Goal: Entertainment & Leisure: Browse casually

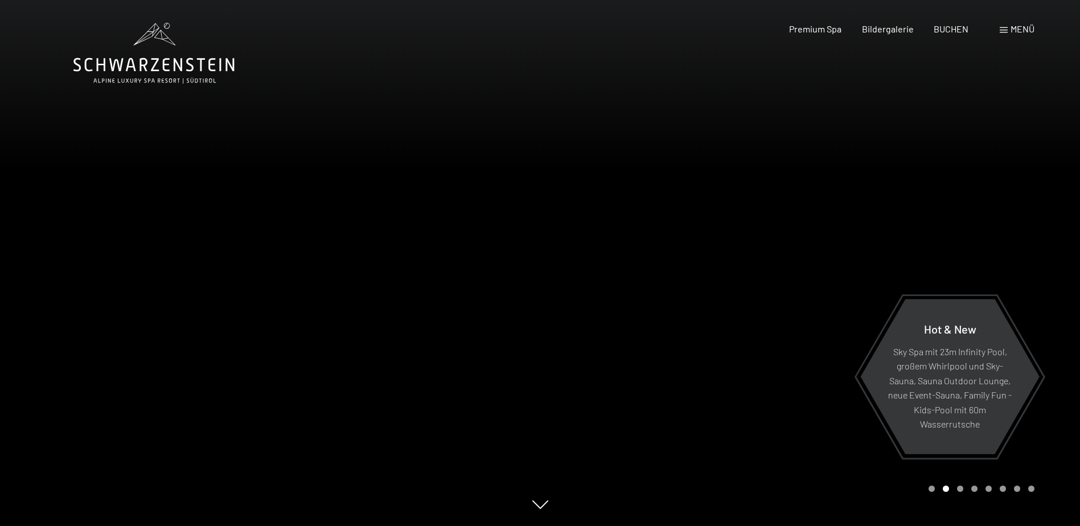
click at [969, 512] on div at bounding box center [810, 263] width 540 height 526
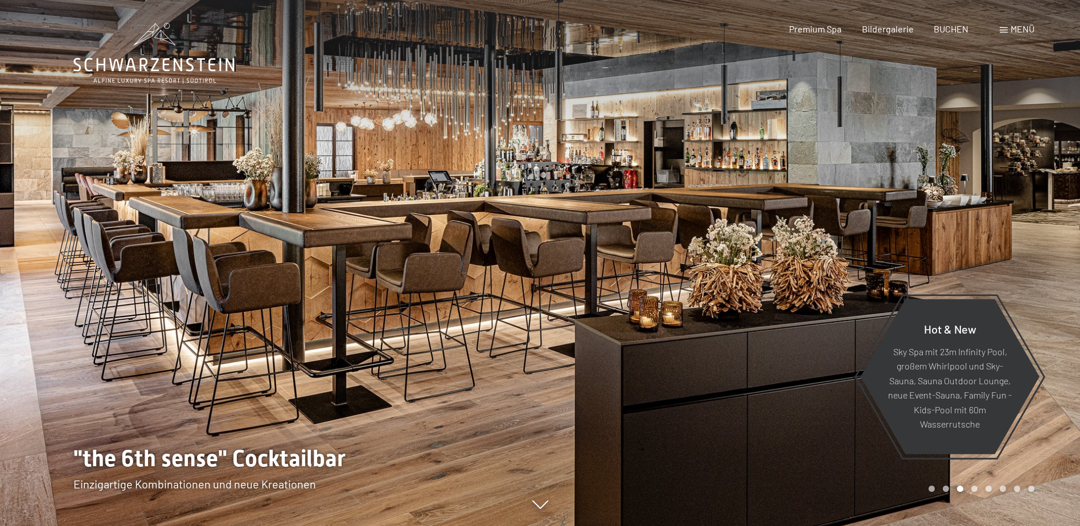
click at [969, 512] on div at bounding box center [810, 263] width 540 height 526
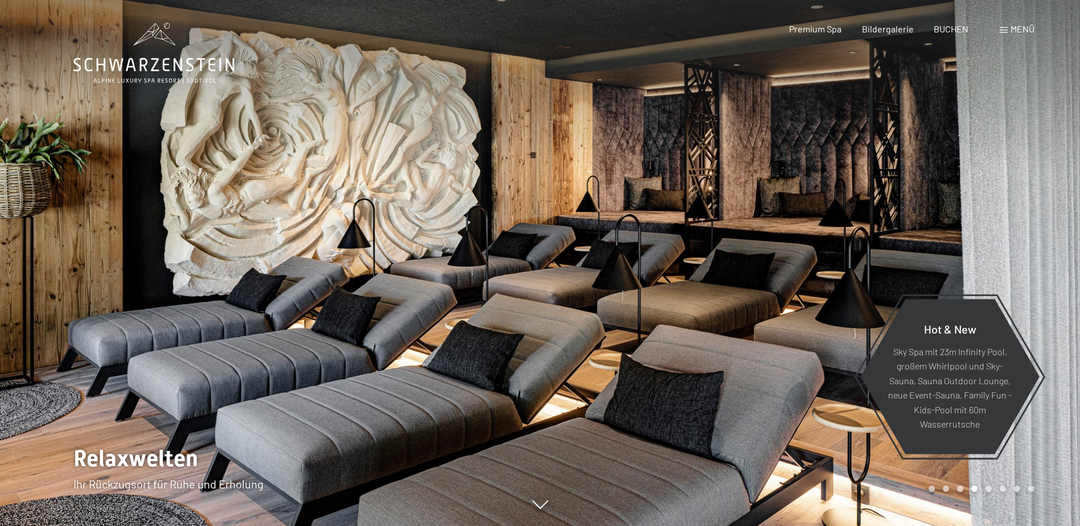
click at [969, 512] on div at bounding box center [810, 263] width 540 height 526
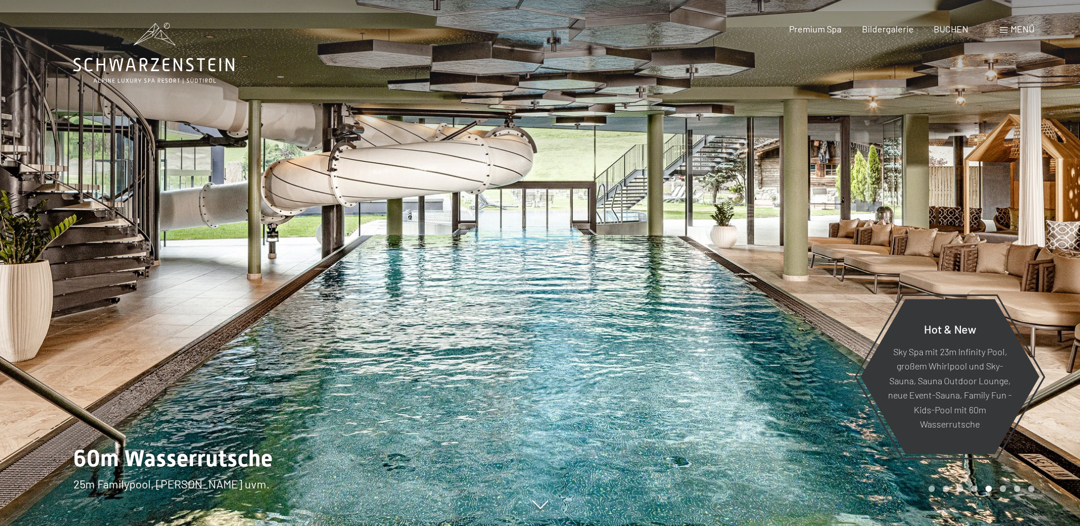
click at [975, 513] on div at bounding box center [810, 263] width 540 height 526
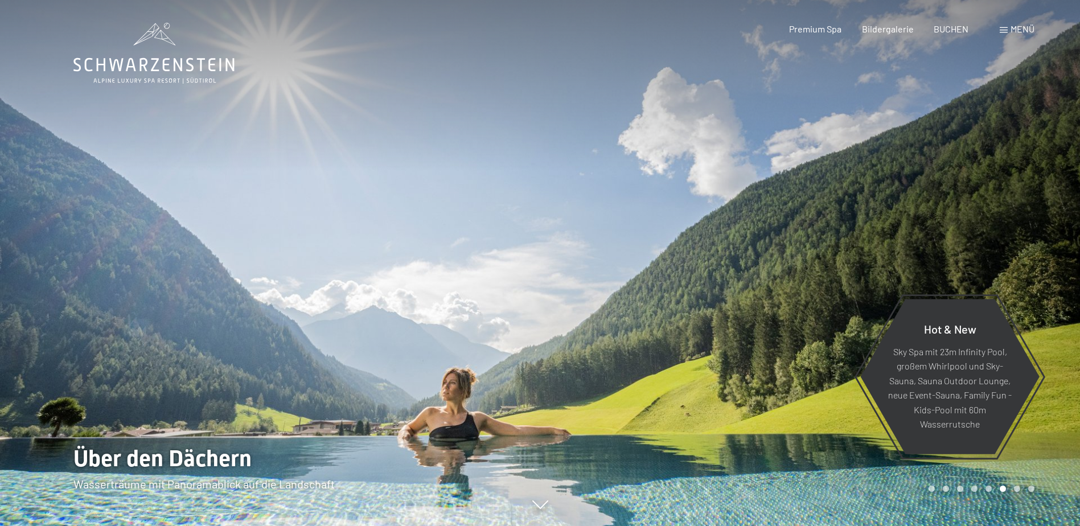
click at [975, 513] on div at bounding box center [810, 263] width 540 height 526
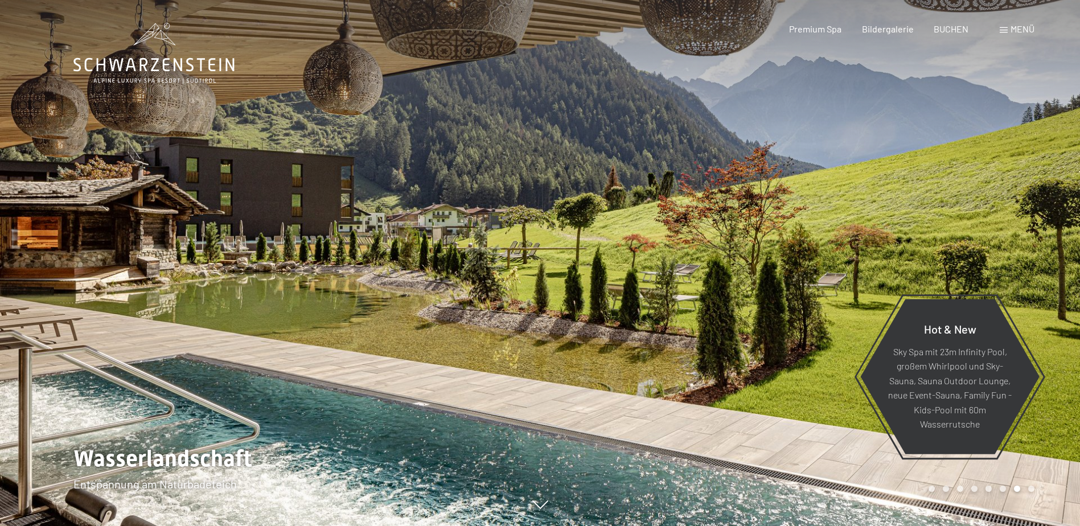
click at [975, 513] on div at bounding box center [810, 263] width 540 height 526
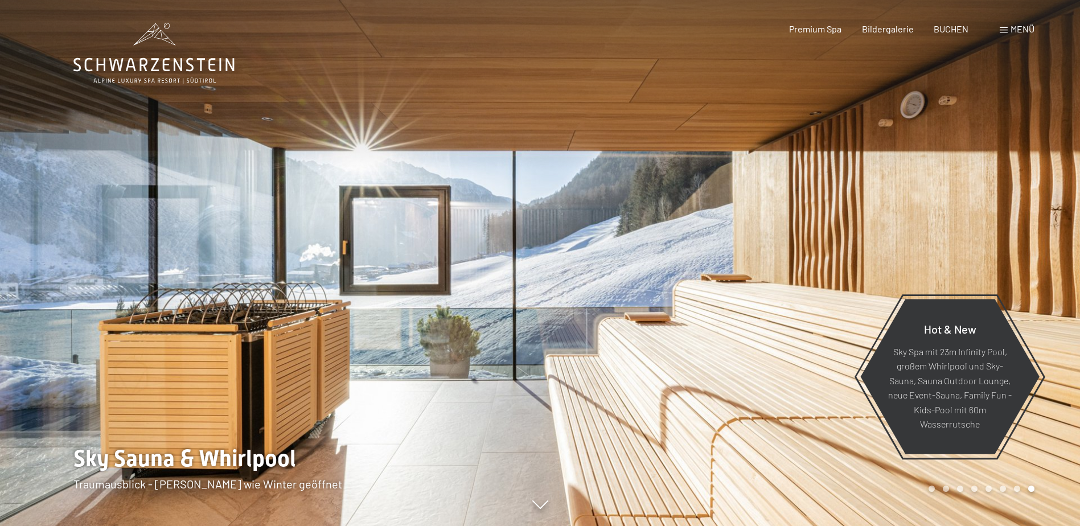
click at [997, 514] on div at bounding box center [810, 263] width 540 height 526
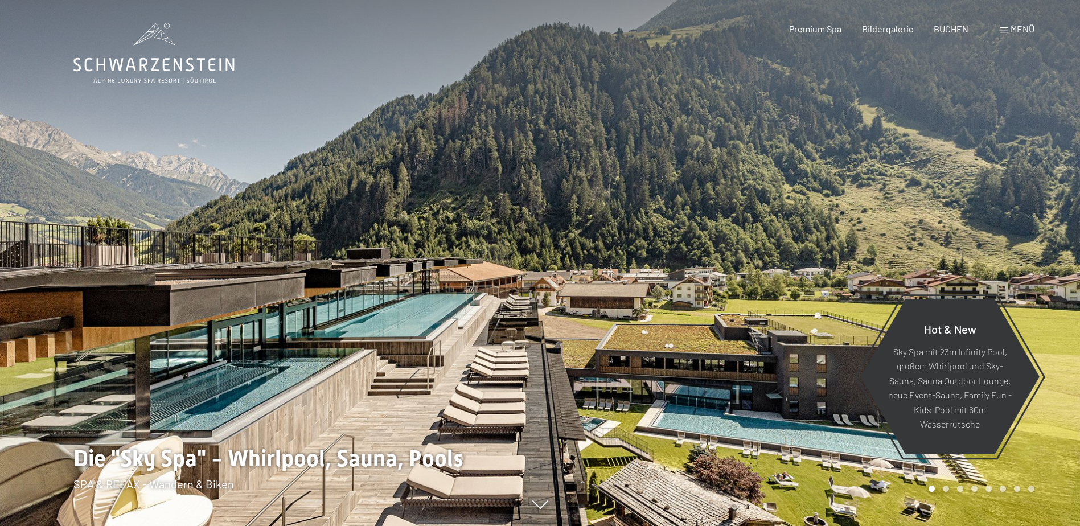
click at [1001, 514] on div at bounding box center [810, 263] width 540 height 526
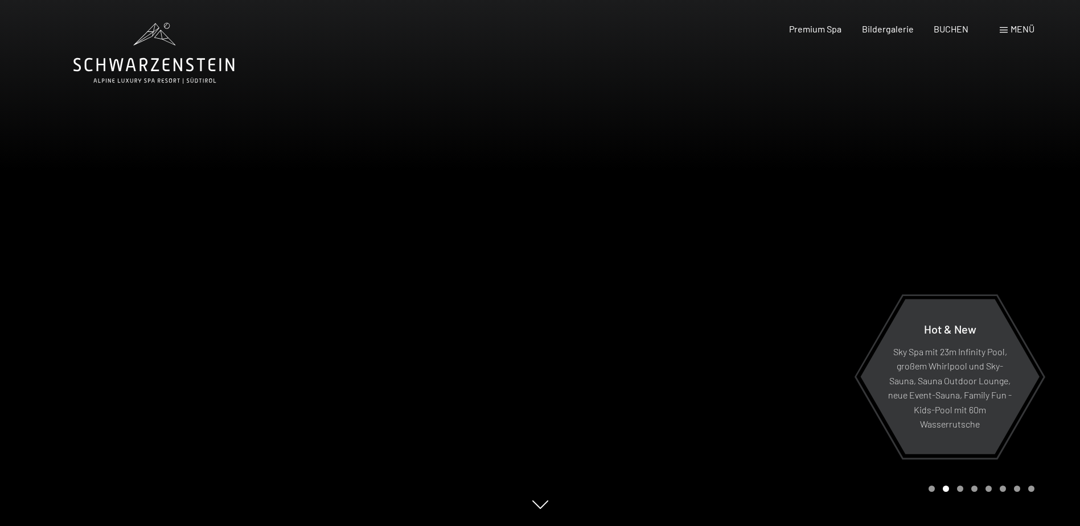
click at [1001, 514] on div at bounding box center [810, 263] width 540 height 526
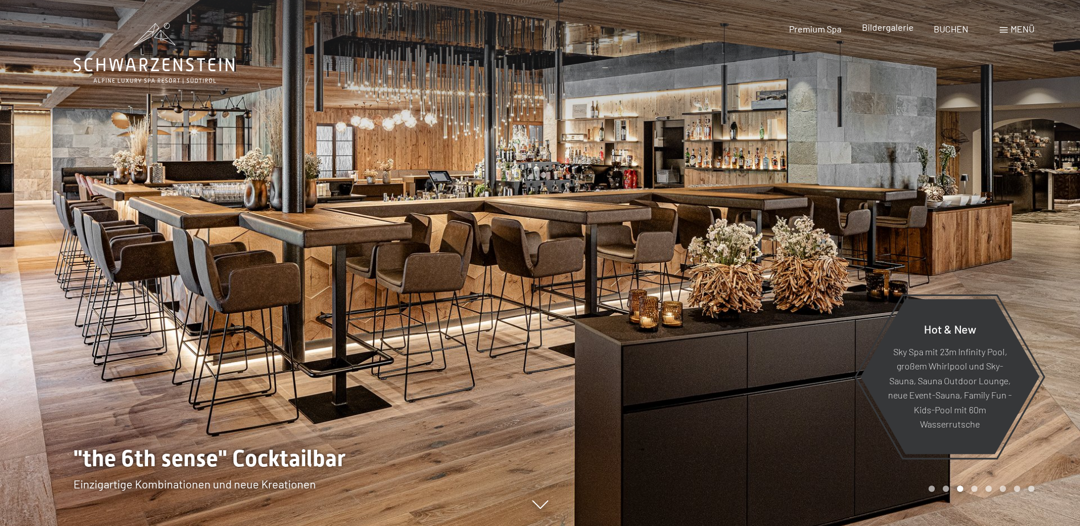
click at [879, 30] on span "Bildergalerie" at bounding box center [888, 27] width 52 height 11
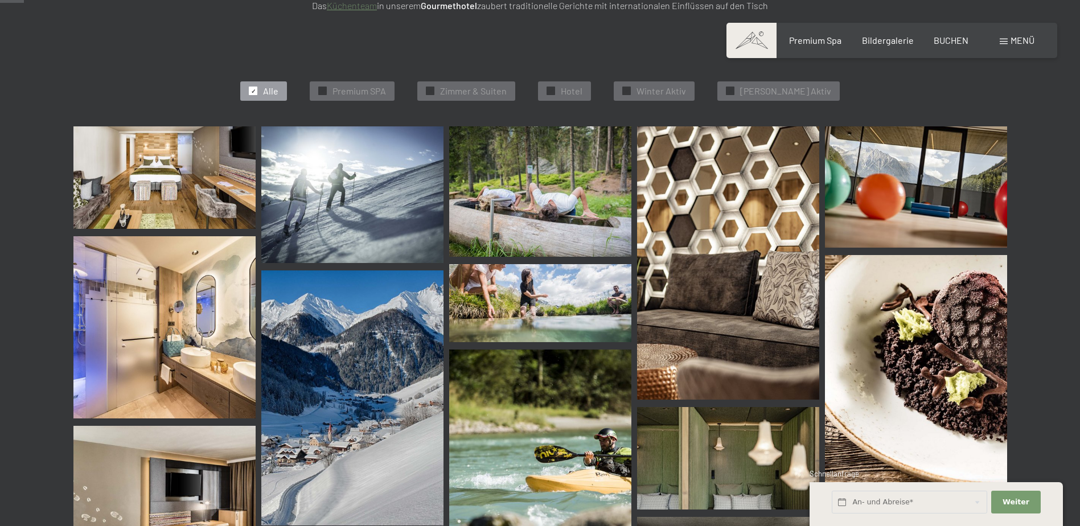
scroll to position [318, 0]
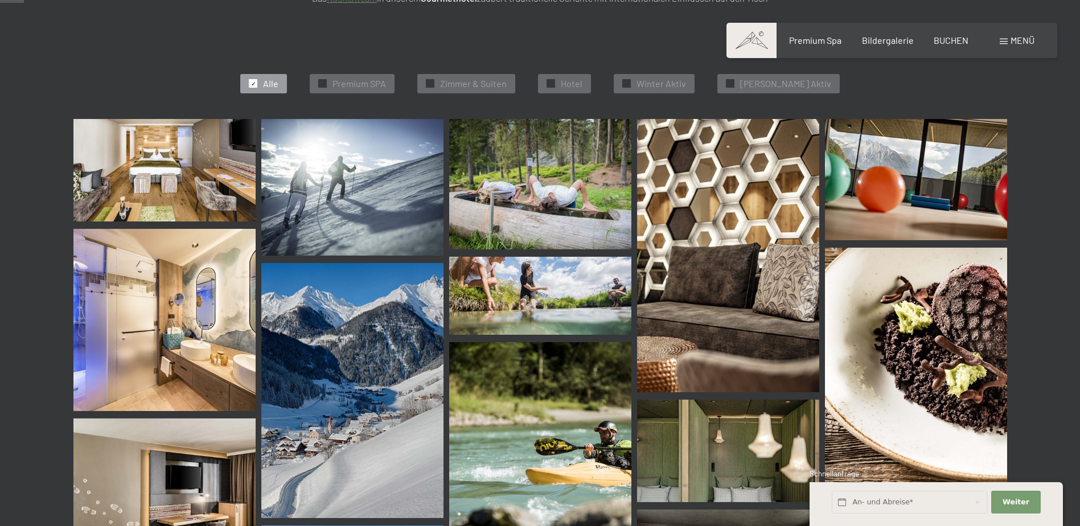
click at [154, 147] on img at bounding box center [164, 170] width 182 height 102
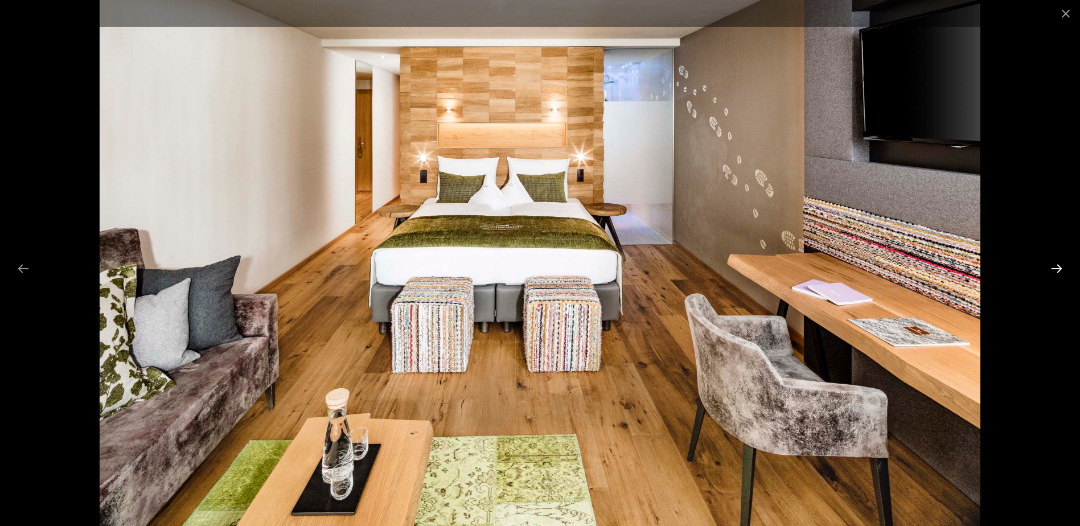
click at [1055, 269] on button "Next slide" at bounding box center [1057, 268] width 24 height 22
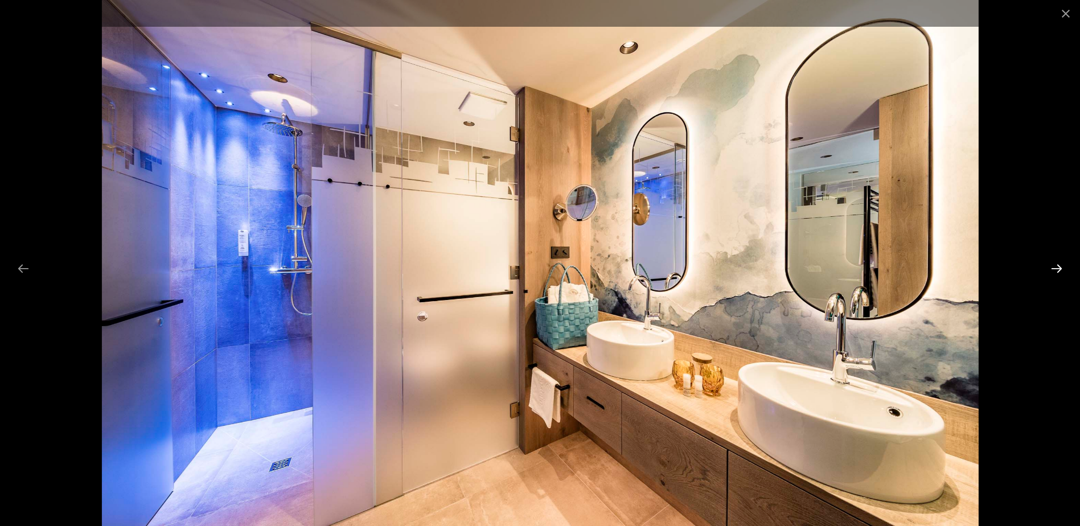
click at [1055, 269] on button "Next slide" at bounding box center [1057, 268] width 24 height 22
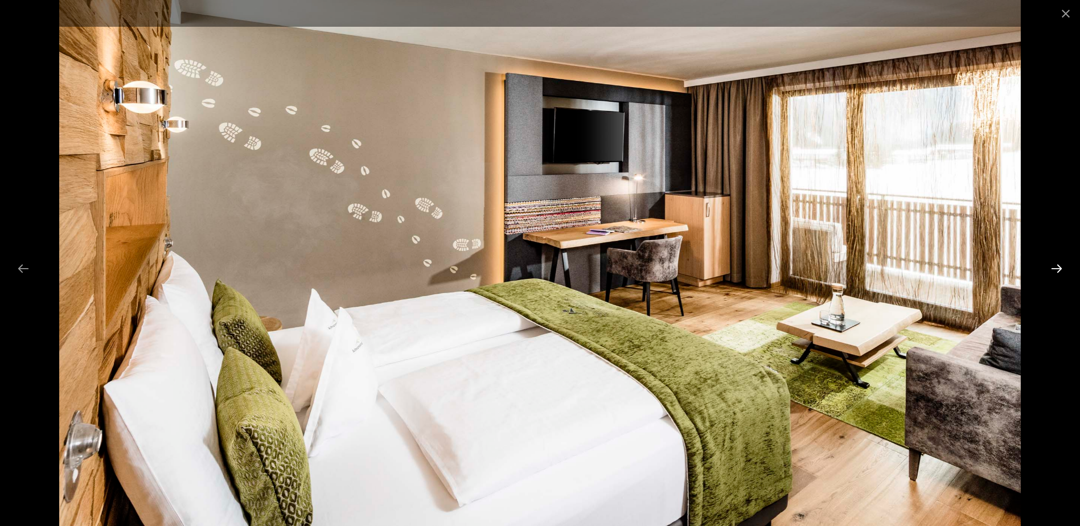
click at [1055, 269] on button "Next slide" at bounding box center [1057, 268] width 24 height 22
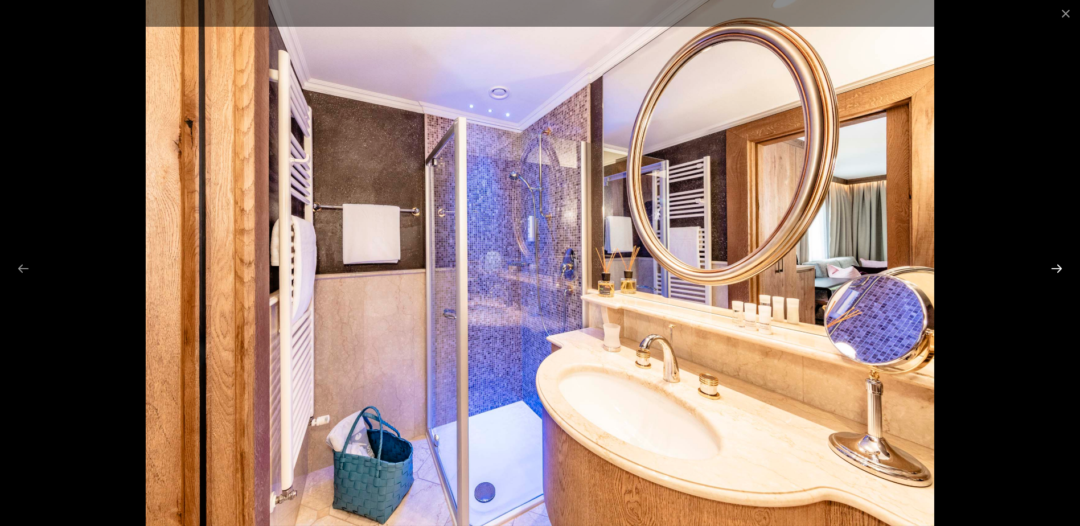
click at [1055, 269] on button "Next slide" at bounding box center [1057, 268] width 24 height 22
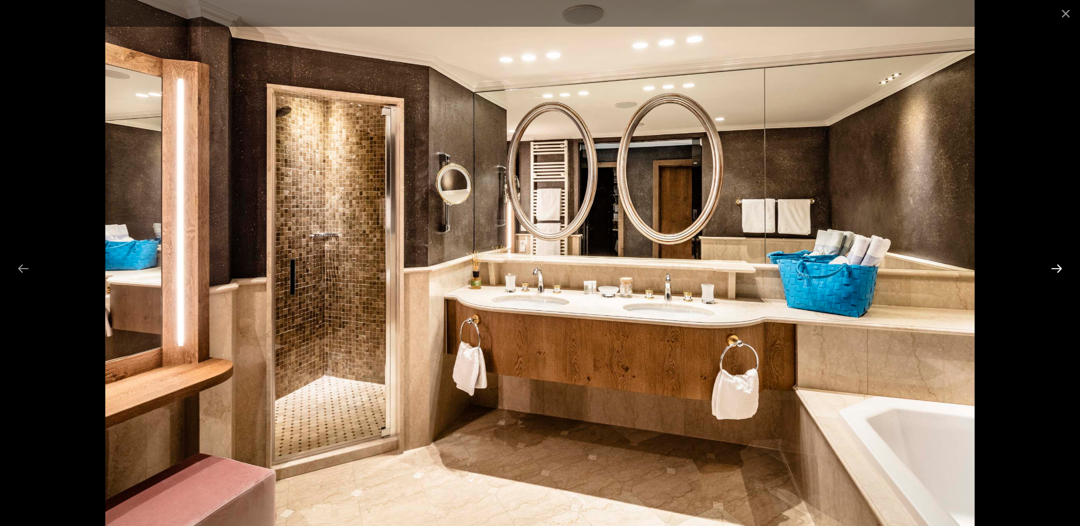
click at [1055, 269] on button "Next slide" at bounding box center [1057, 268] width 24 height 22
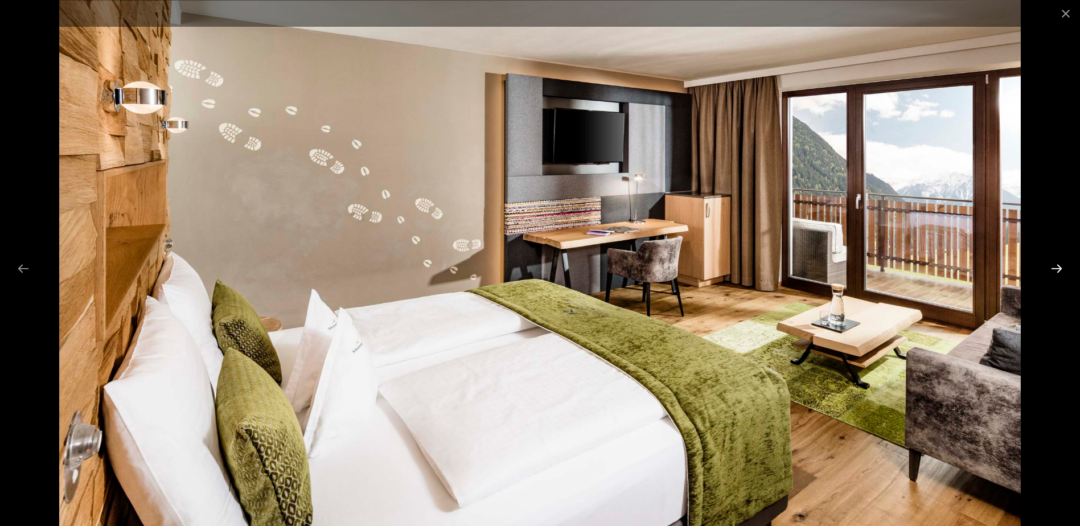
click at [1055, 269] on button "Next slide" at bounding box center [1057, 268] width 24 height 22
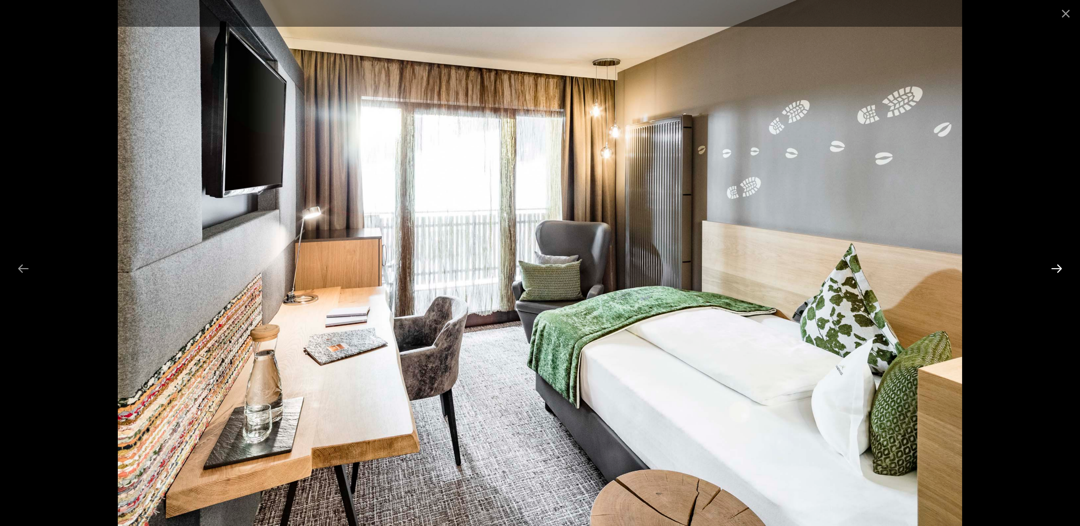
click at [1055, 269] on button "Next slide" at bounding box center [1057, 268] width 24 height 22
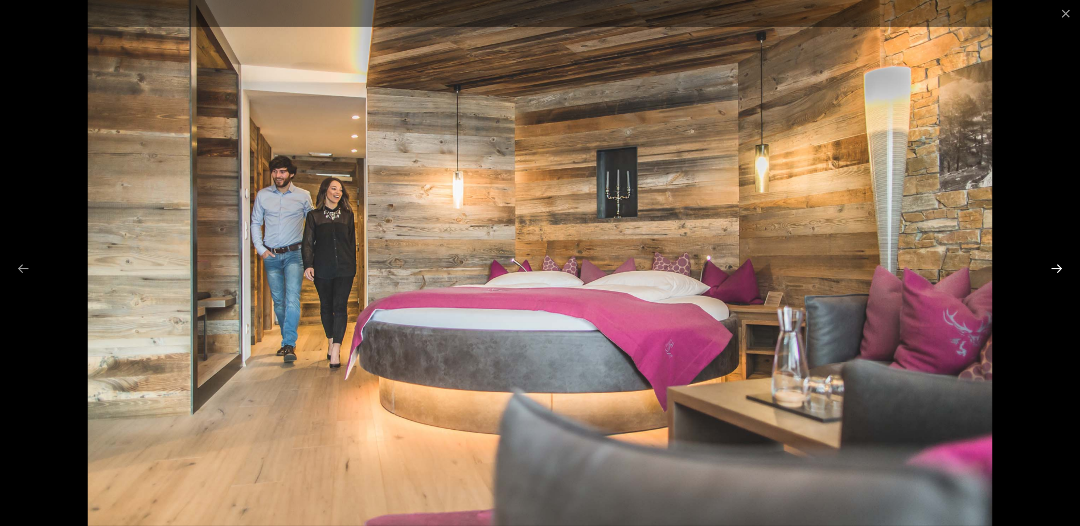
click at [1055, 269] on button "Next slide" at bounding box center [1057, 268] width 24 height 22
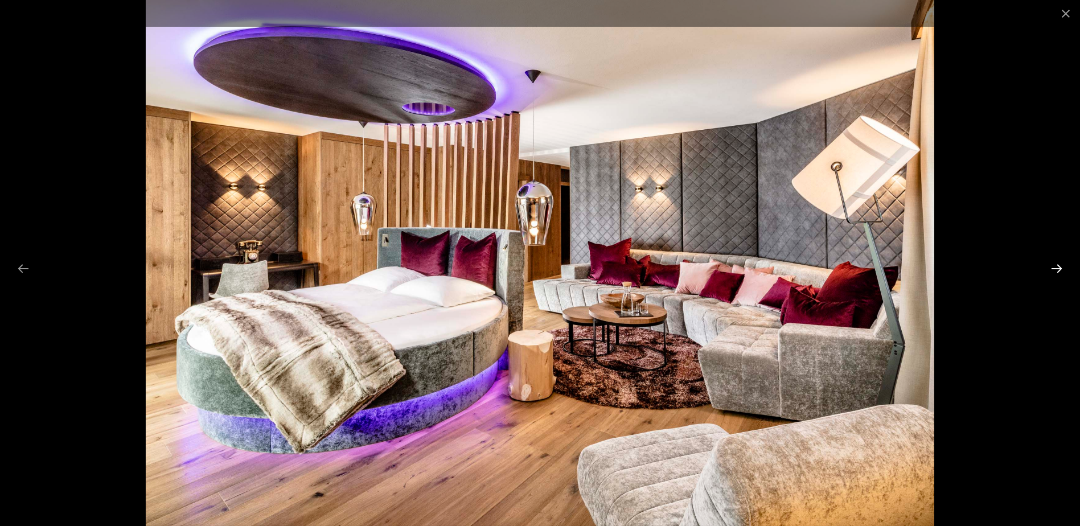
click at [1055, 269] on button "Next slide" at bounding box center [1057, 268] width 24 height 22
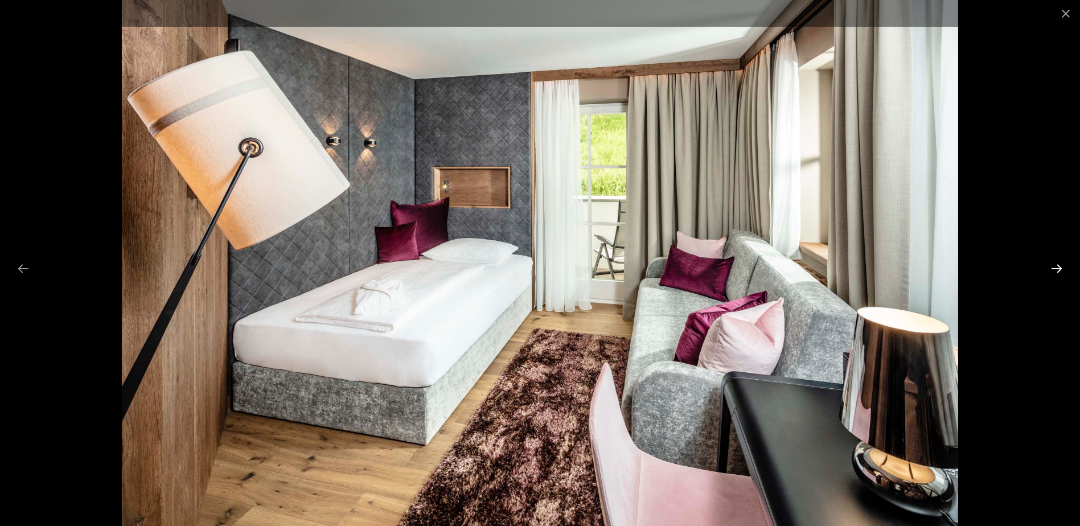
click at [1055, 269] on button "Next slide" at bounding box center [1057, 268] width 24 height 22
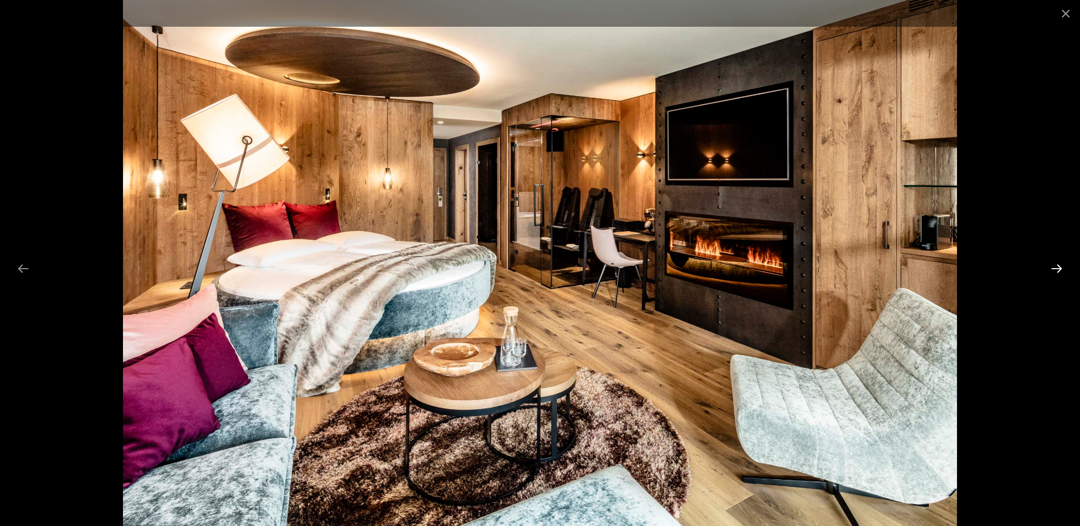
click at [1055, 269] on button "Next slide" at bounding box center [1057, 268] width 24 height 22
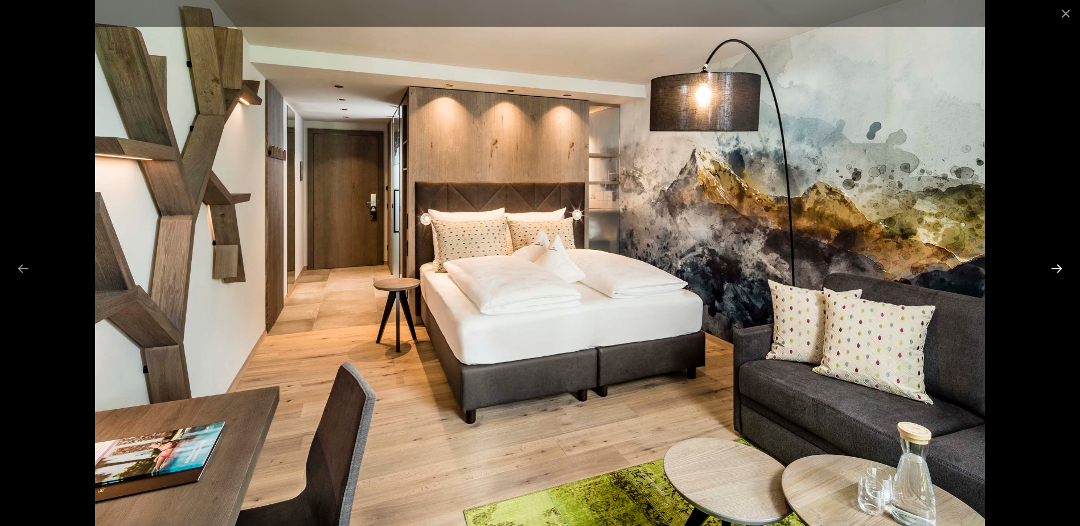
click at [1055, 269] on button "Next slide" at bounding box center [1057, 268] width 24 height 22
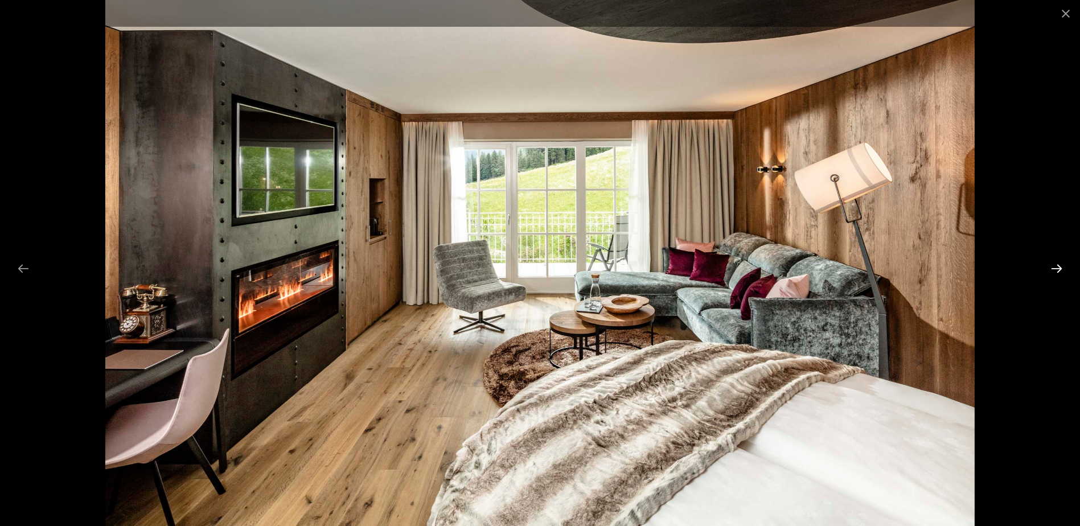
click at [1055, 269] on button "Next slide" at bounding box center [1057, 268] width 24 height 22
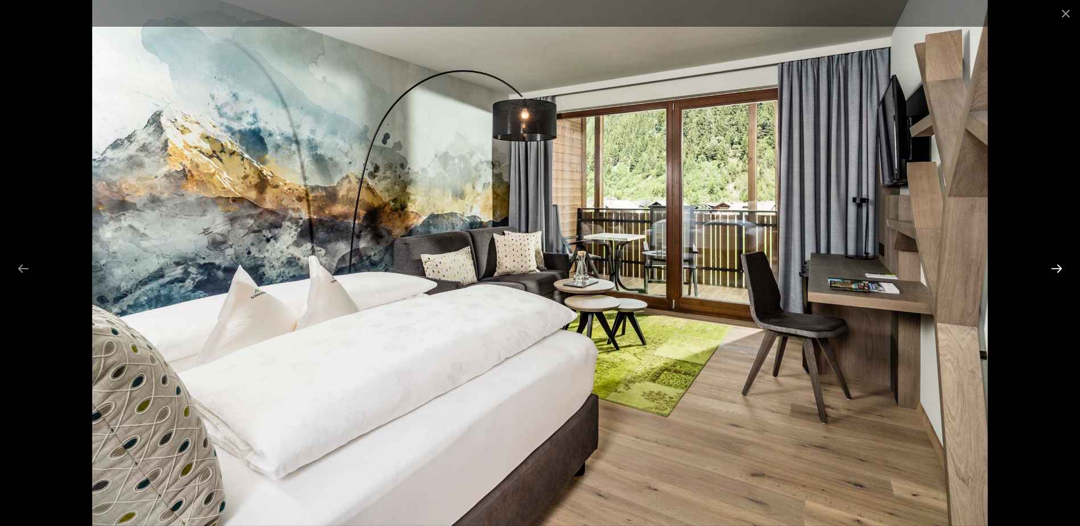
click at [1055, 269] on button "Next slide" at bounding box center [1057, 268] width 24 height 22
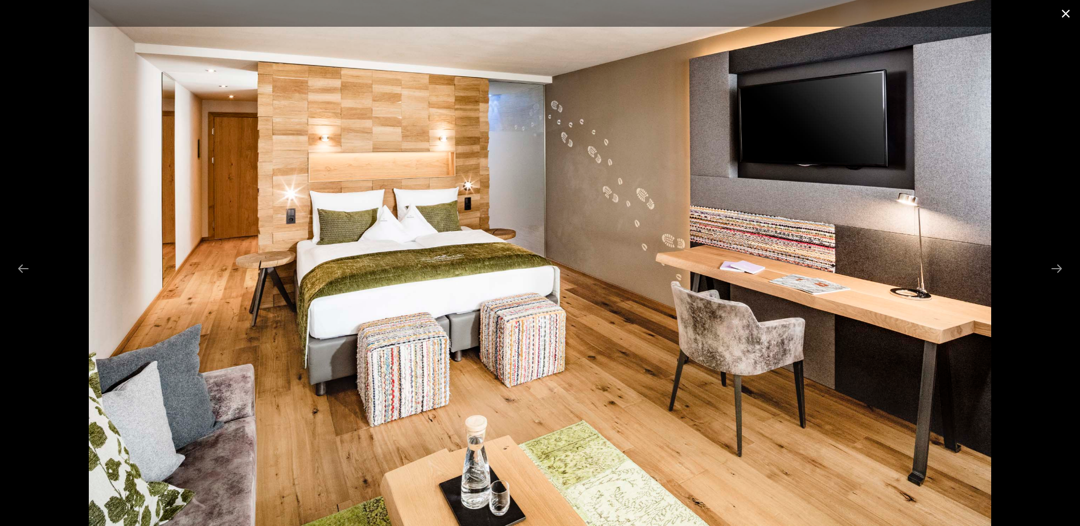
click at [1064, 15] on button "Close gallery" at bounding box center [1065, 13] width 28 height 27
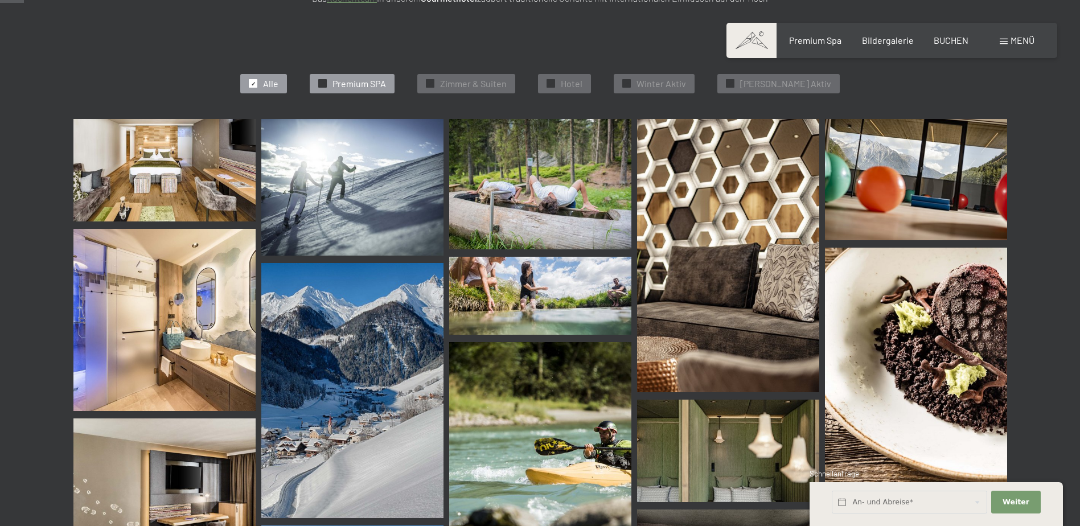
click at [380, 84] on span "Premium SPA" at bounding box center [359, 83] width 54 height 13
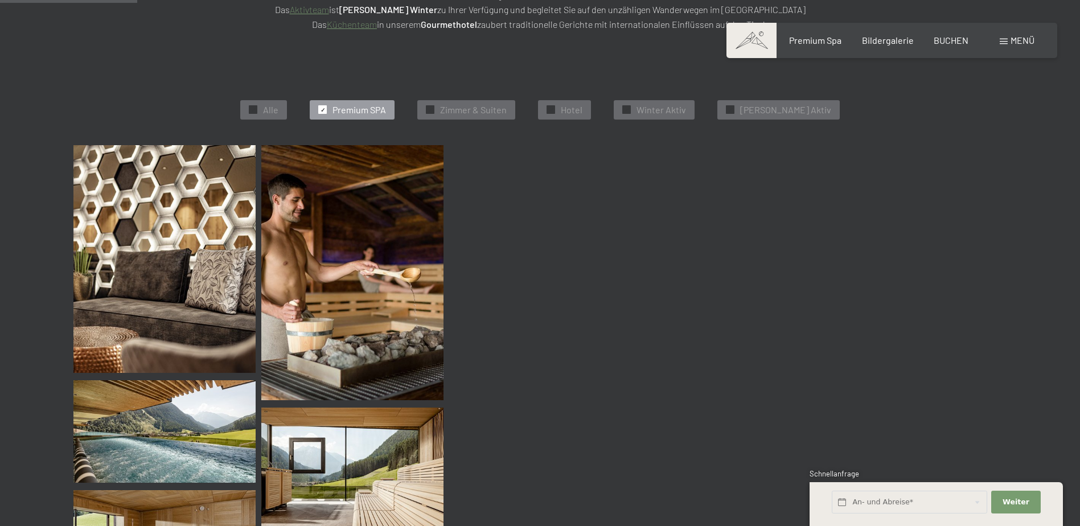
scroll to position [287, 0]
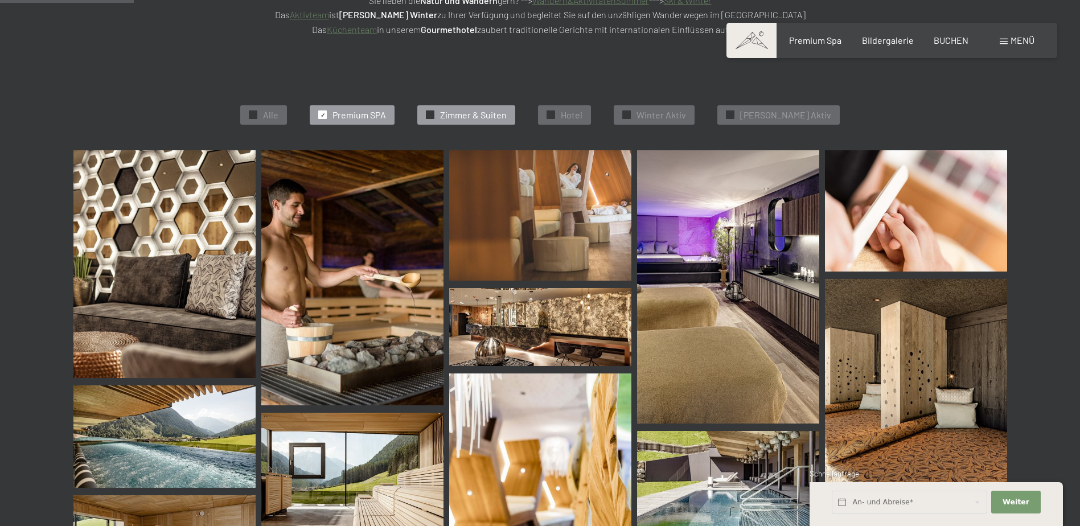
click at [476, 114] on span "Zimmer & Suiten" at bounding box center [473, 115] width 67 height 13
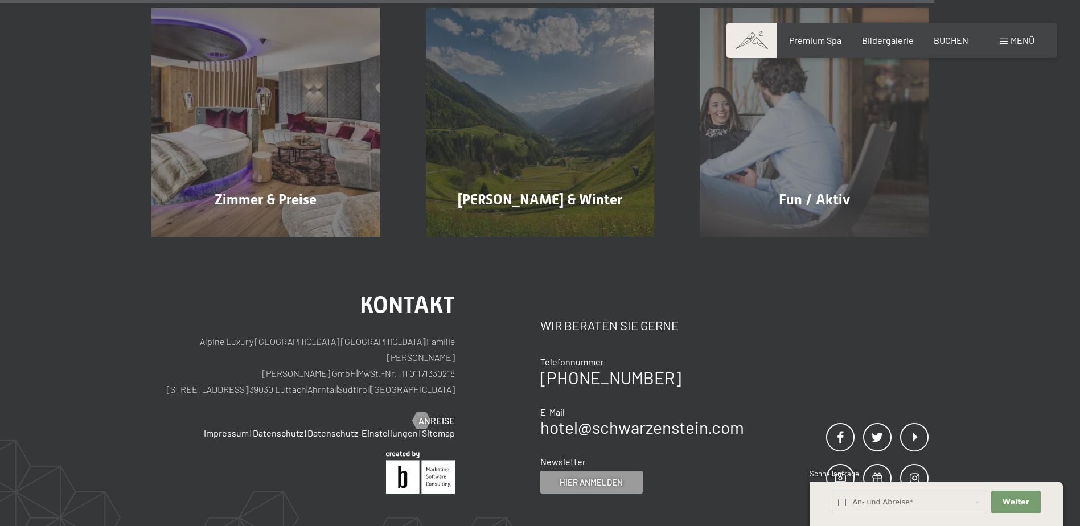
scroll to position [1445, 0]
